Goal: Task Accomplishment & Management: Manage account settings

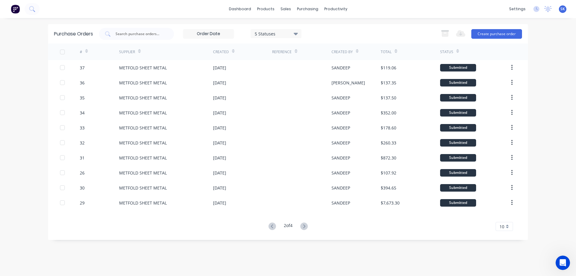
click at [15, 10] on img at bounding box center [15, 8] width 9 height 9
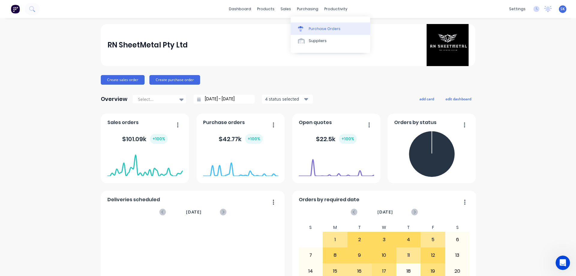
click at [310, 29] on div "Purchase Orders" at bounding box center [325, 28] width 32 height 5
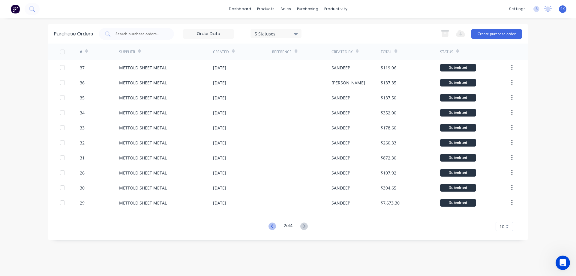
click at [272, 222] on icon at bounding box center [271, 225] width 7 height 7
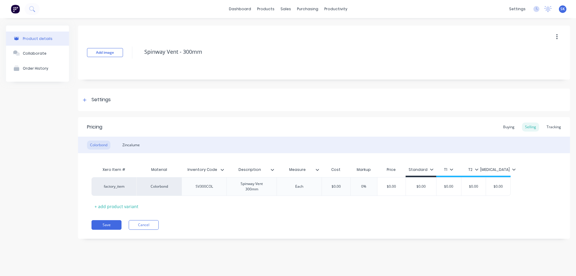
click at [19, 10] on img at bounding box center [15, 8] width 9 height 9
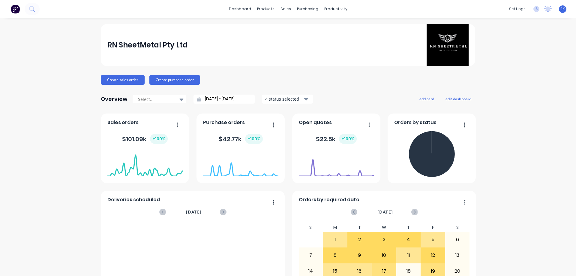
click at [19, 10] on img at bounding box center [15, 8] width 9 height 9
click at [13, 10] on img at bounding box center [15, 8] width 9 height 9
drag, startPoint x: 300, startPoint y: 6, endPoint x: 306, endPoint y: 13, distance: 8.9
click at [300, 6] on div "purchasing" at bounding box center [307, 8] width 27 height 9
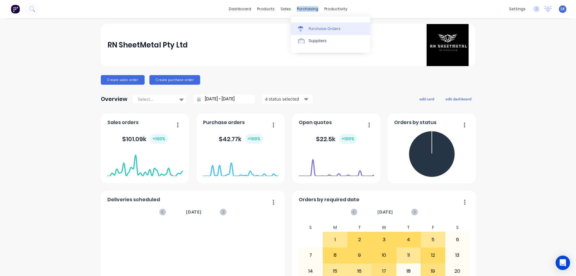
click at [315, 28] on div "Purchase Orders" at bounding box center [325, 28] width 32 height 5
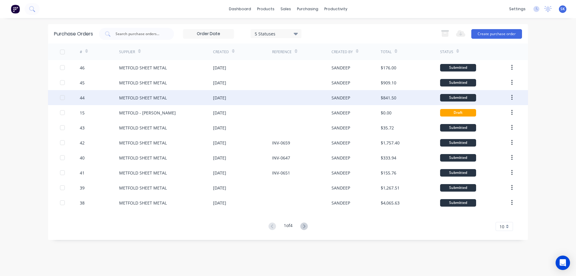
click at [259, 103] on div "28 Sep 2025" at bounding box center [242, 97] width 59 height 15
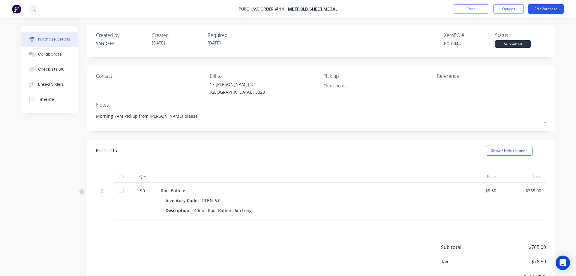
click at [541, 8] on button "Edit Purchase" at bounding box center [546, 9] width 36 height 10
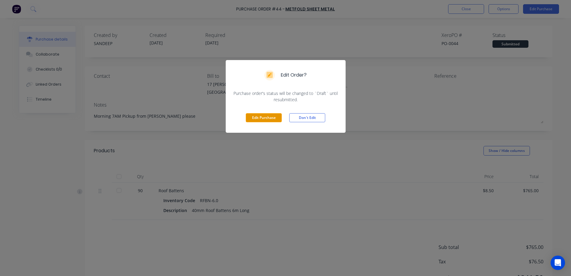
click at [273, 121] on button "Edit Purchase" at bounding box center [264, 117] width 36 height 9
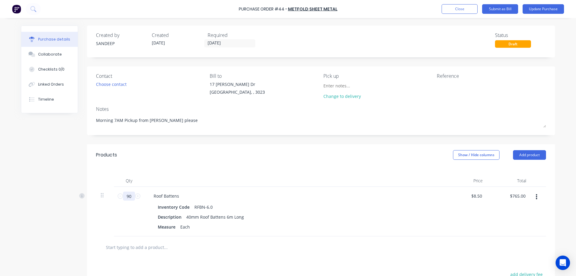
click at [130, 197] on input "90" at bounding box center [129, 195] width 12 height 9
type textarea "x"
type input "1"
type input "$8.50"
type textarea "x"
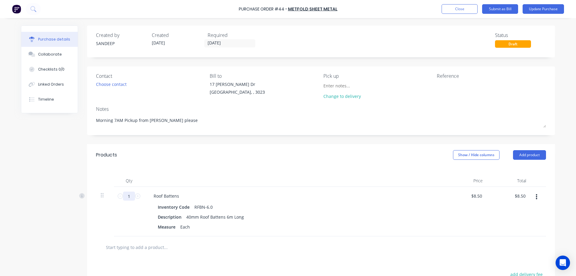
type input "10"
type input "$85.00"
type textarea "x"
type input "100"
type input "$850.00"
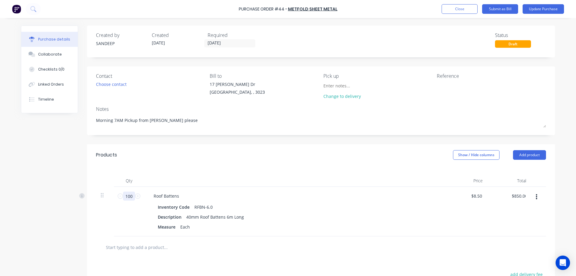
type textarea "x"
type input "100"
click at [232, 245] on div at bounding box center [191, 247] width 180 height 12
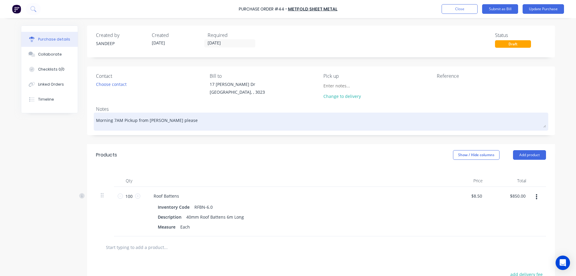
click at [160, 122] on textarea "Morning 7AM Pickup from Melton please" at bounding box center [321, 120] width 450 height 13
type textarea "x"
type textarea "Morning 7AM Pickup from Melto please"
type textarea "x"
type textarea "Morning 7AM Pickup from Melt please"
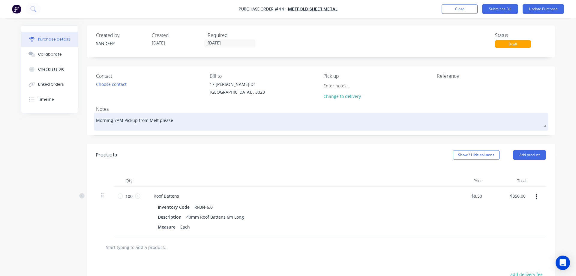
type textarea "x"
type textarea "Morning 7AM Pickup from Mel please"
type textarea "x"
type textarea "Morning 7AM Pickup from M please"
type textarea "x"
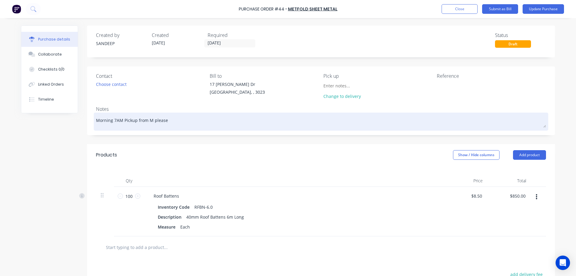
type textarea "Morning 7AM Pickup from please"
type textarea "x"
type textarea "Morning 7AM Pickup from please"
type textarea "x"
type textarea "Morning 7AM Pickup fromplease"
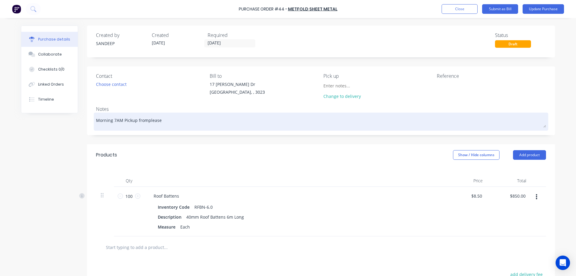
type textarea "x"
type textarea "Morning 7AM Pickup fromlease"
type textarea "x"
type textarea "Morning 7AM Pickup fromease"
type textarea "x"
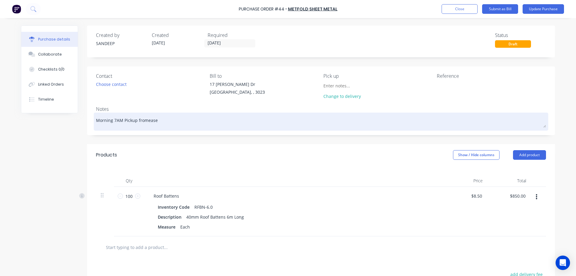
type textarea "Morning 7AM Pickup fromase"
type textarea "x"
type textarea "Morning 7AM Pickup fromse"
type textarea "x"
type textarea "Morning 7AM Pickup frome"
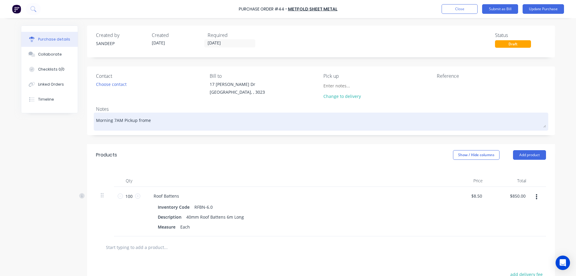
type textarea "x"
type textarea "Morning 7AM Pickup from"
type textarea "x"
type textarea "Morning 7AM Pickup fro"
type textarea "x"
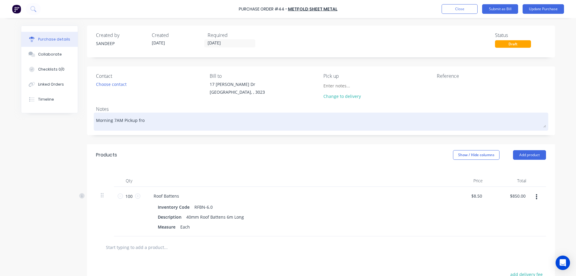
type textarea "Morning 7AM Pickup fr"
type textarea "x"
type textarea "Morning 7AM Pickup f"
type textarea "x"
type textarea "Morning 7AM Pickup"
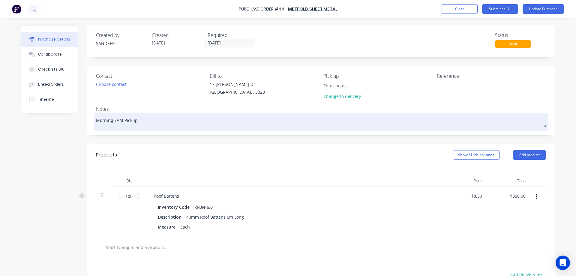
type textarea "x"
type textarea "Morning 7AM Pickup"
click at [118, 119] on textarea "Morning 7AM Pickup" at bounding box center [321, 120] width 450 height 13
click at [115, 121] on textarea "Morning 7AM Pickup" at bounding box center [321, 120] width 450 height 13
type textarea "x"
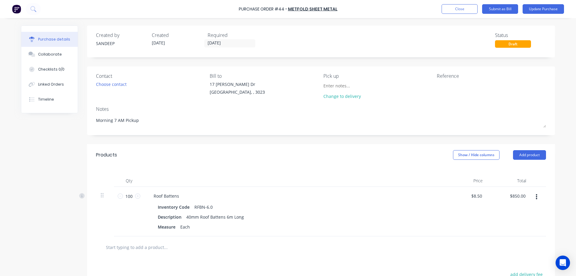
type textarea "Morning 7 AM Pickup"
type textarea "x"
type textarea "Morning 7 AM Pickup"
click at [191, 148] on div "Products Show / Hide columns Add product" at bounding box center [321, 155] width 468 height 22
click at [533, 7] on button "Update Purchase" at bounding box center [543, 9] width 41 height 10
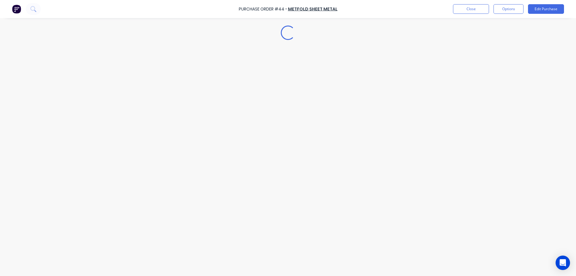
type textarea "x"
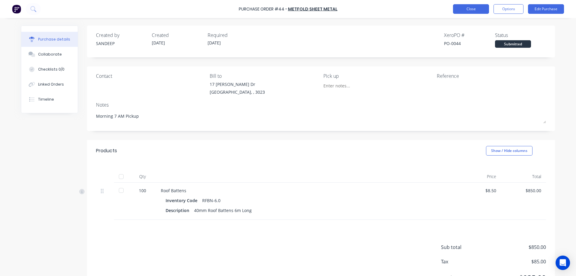
click at [473, 9] on button "Close" at bounding box center [471, 9] width 36 height 10
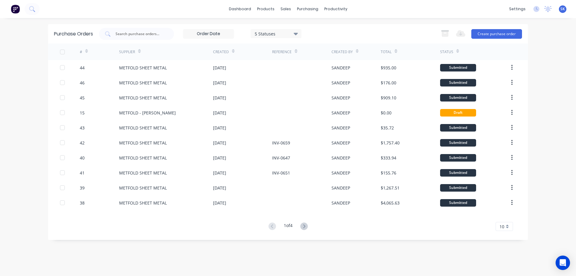
click at [266, 31] on div "5 Statuses" at bounding box center [276, 33] width 43 height 6
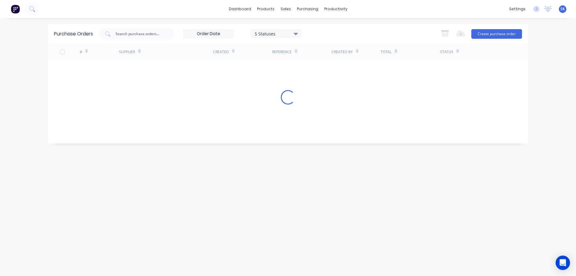
click at [327, 31] on div "5 Statuses 5 Statuses Export to Excel (XLSX) Create purchase order" at bounding box center [310, 34] width 423 height 12
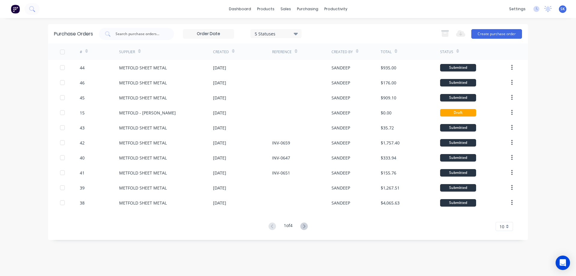
click at [17, 11] on img at bounding box center [15, 8] width 9 height 9
